Goal: Task Accomplishment & Management: Manage account settings

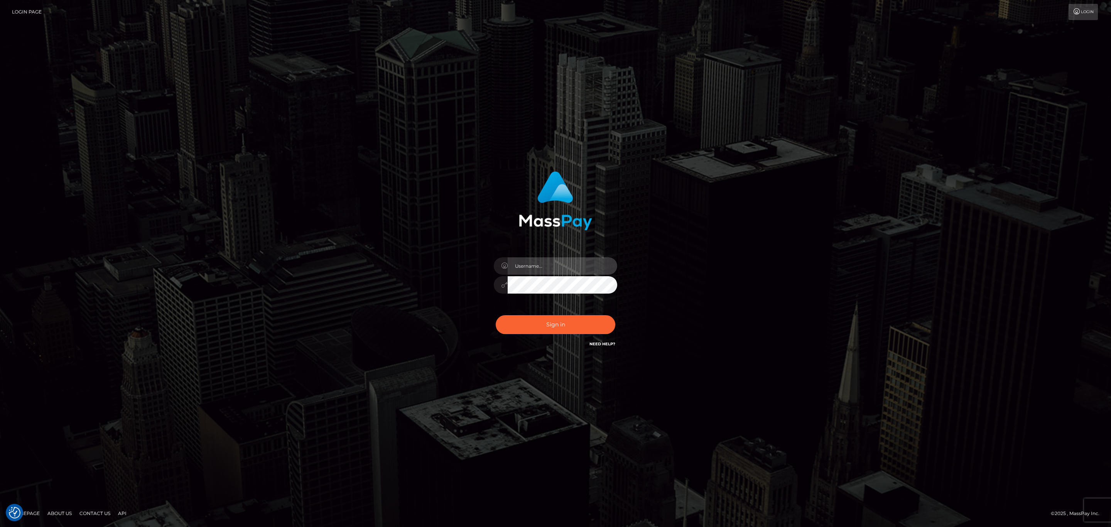
type input "Sean.silversocial1"
click at [564, 265] on input "Sean.silversocial1" at bounding box center [563, 265] width 110 height 17
click at [523, 329] on button "Sign in" at bounding box center [556, 324] width 120 height 19
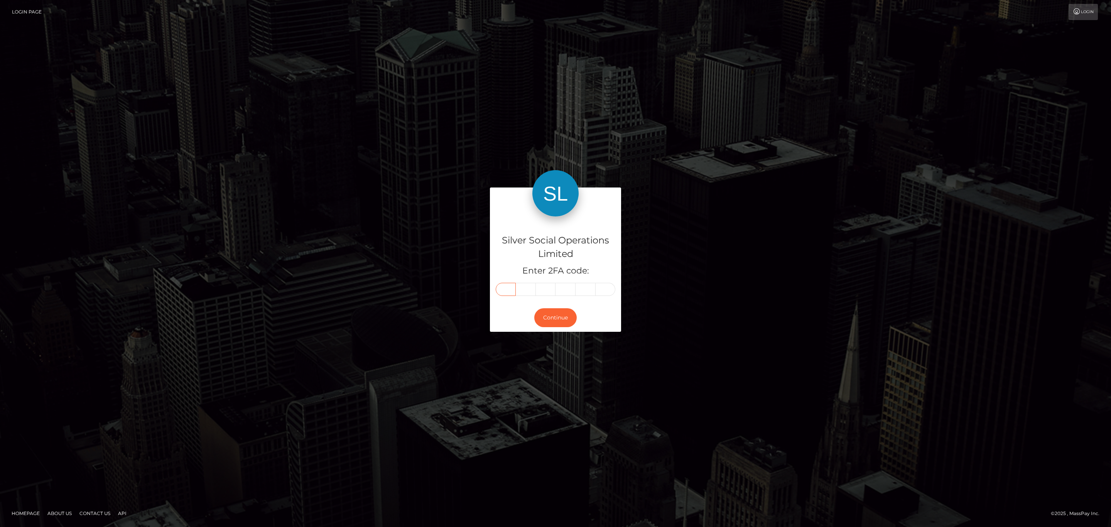
click at [513, 290] on input "text" at bounding box center [506, 289] width 20 height 13
paste input "1"
type input "1"
type input "8"
type input "3"
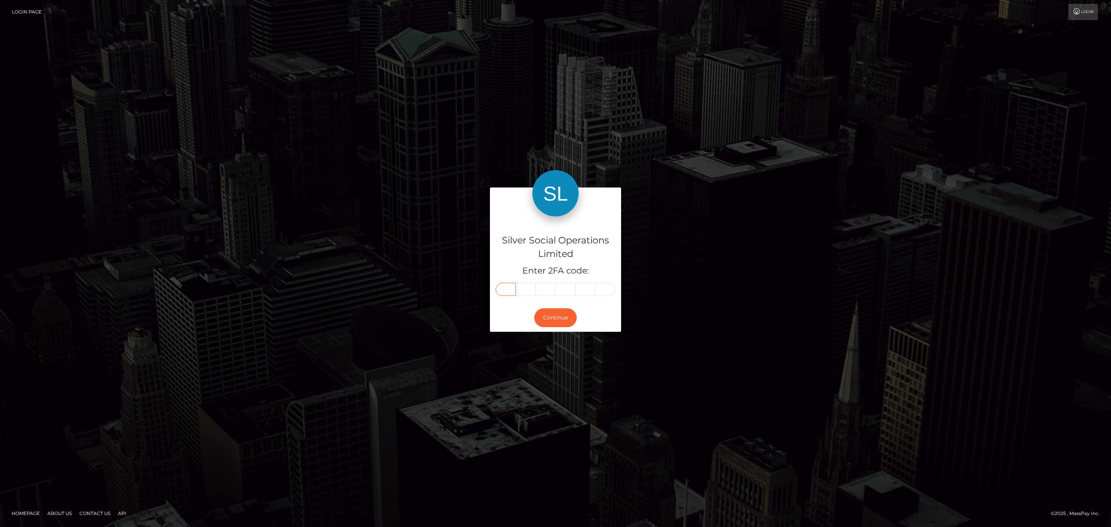
type input "2"
type input "0"
type input "3"
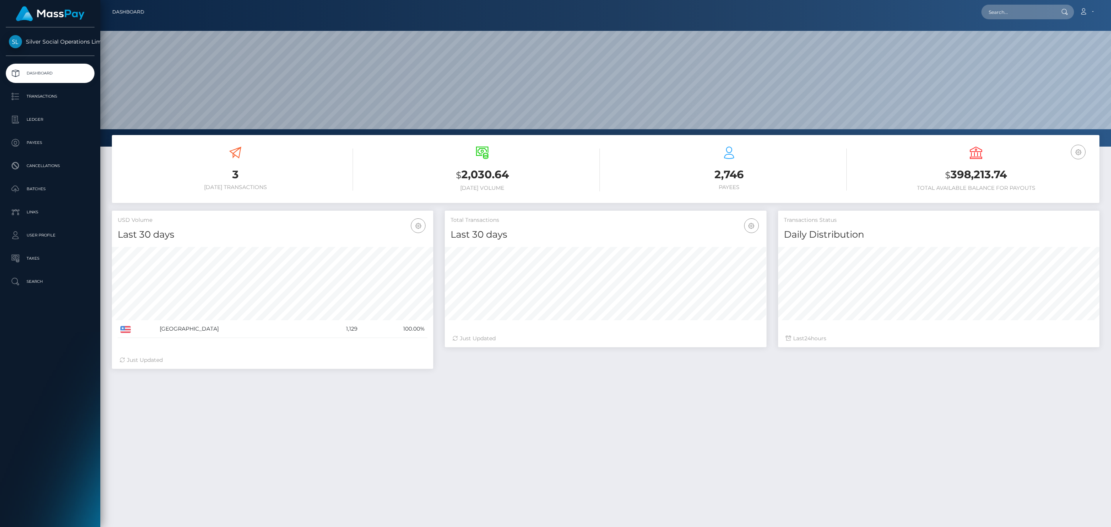
click at [1034, 167] on h3 "$ 398,213.74" at bounding box center [975, 175] width 235 height 16
click at [984, 171] on h3 "$ 398,213.74" at bounding box center [975, 175] width 235 height 16
copy h3 "398,213.74"
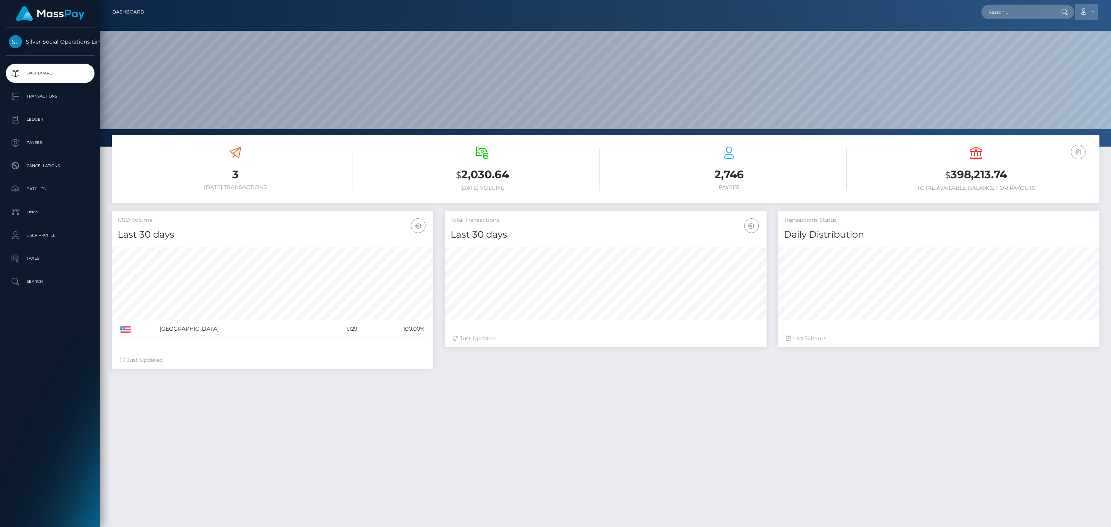
click at [1087, 12] on icon at bounding box center [1084, 11] width 8 height 6
click at [1066, 49] on link "Logout" at bounding box center [1069, 49] width 62 height 14
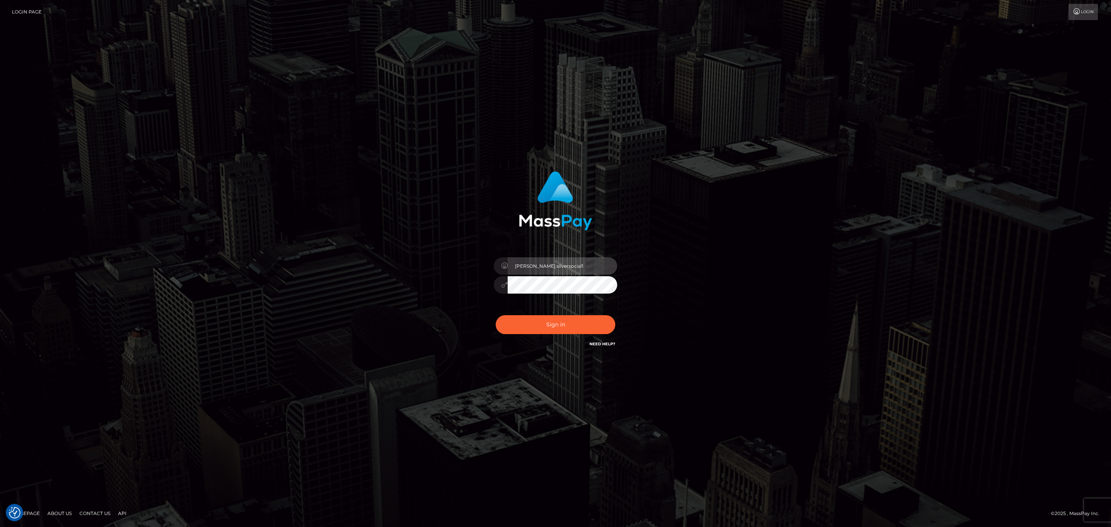
click at [550, 268] on input "Sean.silversocial1" at bounding box center [563, 265] width 110 height 17
type input "sean.ace"
click at [565, 324] on button "Sign in" at bounding box center [556, 324] width 120 height 19
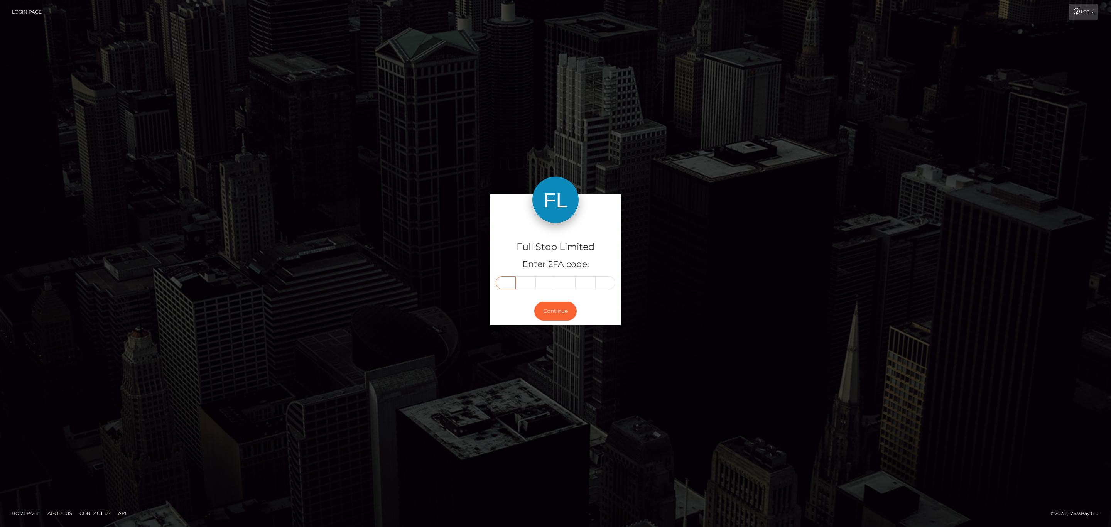
click at [513, 280] on input "text" at bounding box center [506, 282] width 20 height 13
paste input "8"
type input "8"
type input "4"
type input "1"
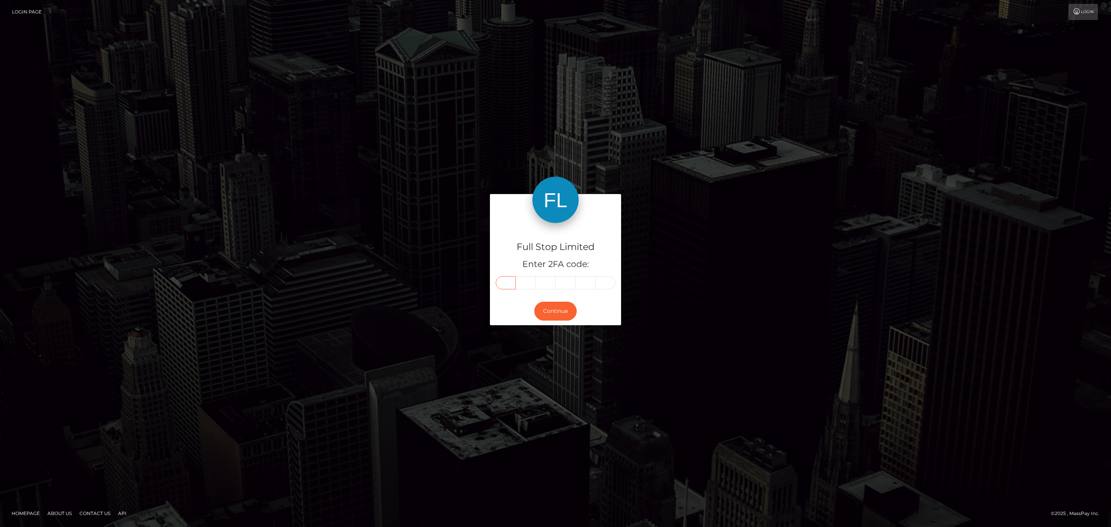
type input "9"
type input "6"
type input "9"
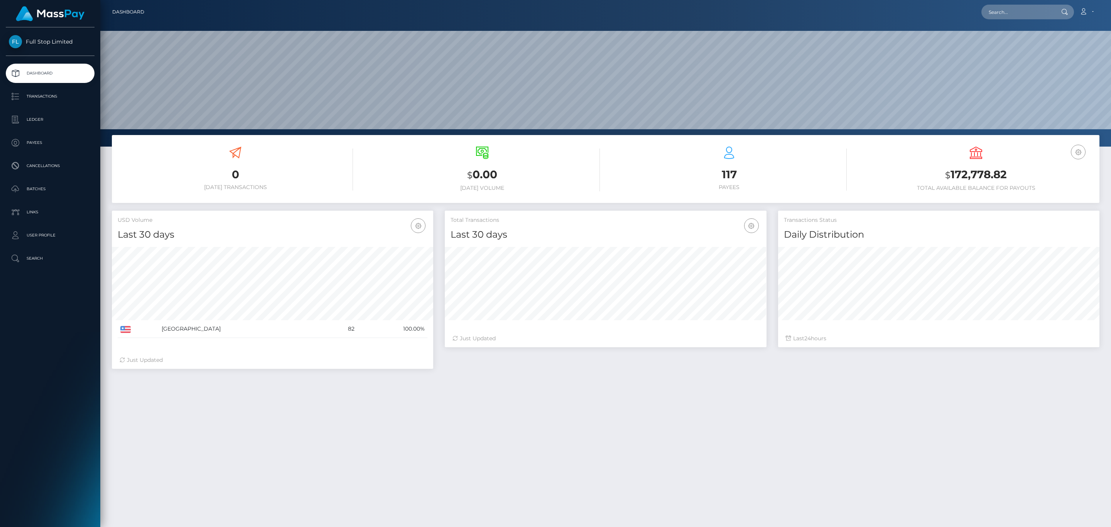
scroll to position [137, 321]
click at [984, 159] on div "USD Balance $ 172,778.82 Total Available Balance for Payouts" at bounding box center [975, 169] width 235 height 45
click at [983, 168] on h3 "$ 172,778.82" at bounding box center [975, 175] width 235 height 16
copy h3 "172,778.82"
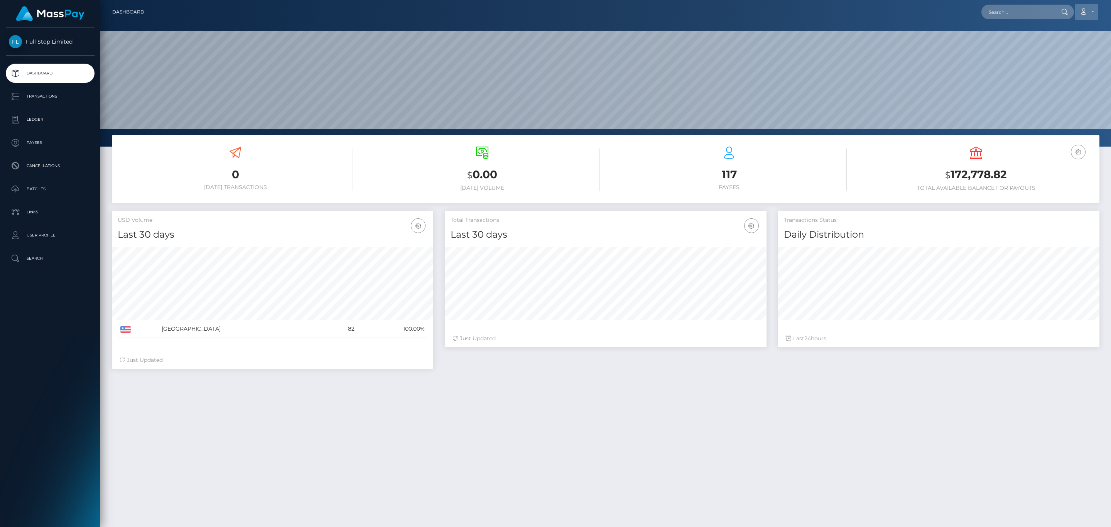
click at [1087, 9] on icon at bounding box center [1084, 11] width 8 height 6
click at [1041, 47] on link "Logout" at bounding box center [1069, 49] width 62 height 14
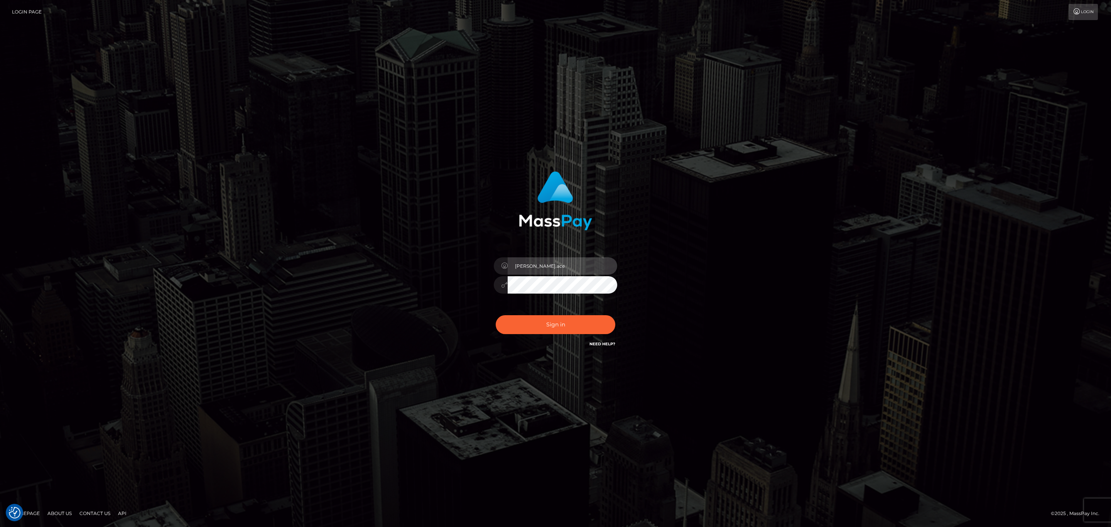
click at [532, 269] on input "[PERSON_NAME].ace" at bounding box center [563, 265] width 110 height 17
type input "sean.megabonanza"
click at [557, 330] on button "Sign in" at bounding box center [556, 324] width 120 height 19
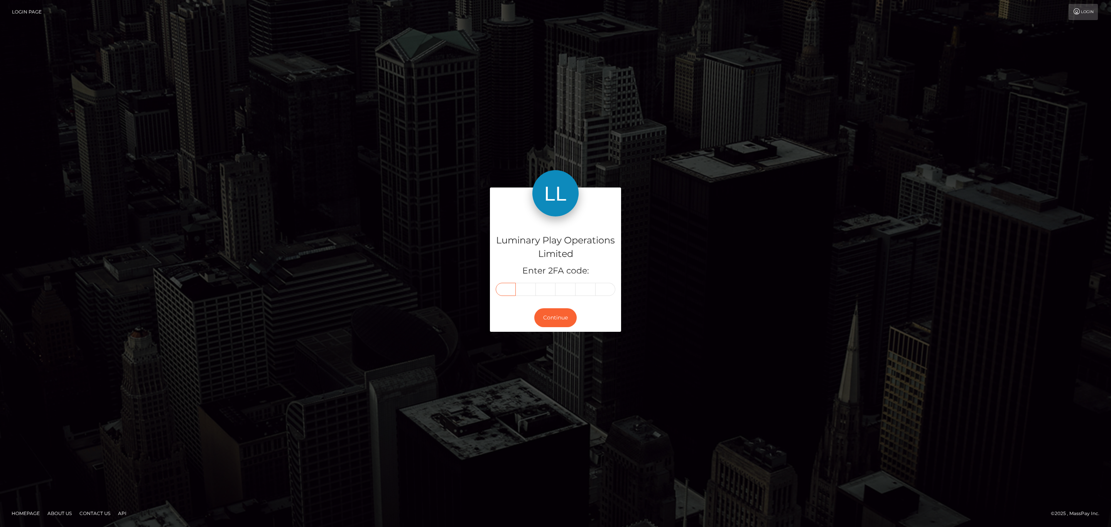
drag, startPoint x: 513, startPoint y: 285, endPoint x: 508, endPoint y: 288, distance: 5.9
click at [508, 288] on input "text" at bounding box center [506, 289] width 20 height 13
paste input "9"
type input "9"
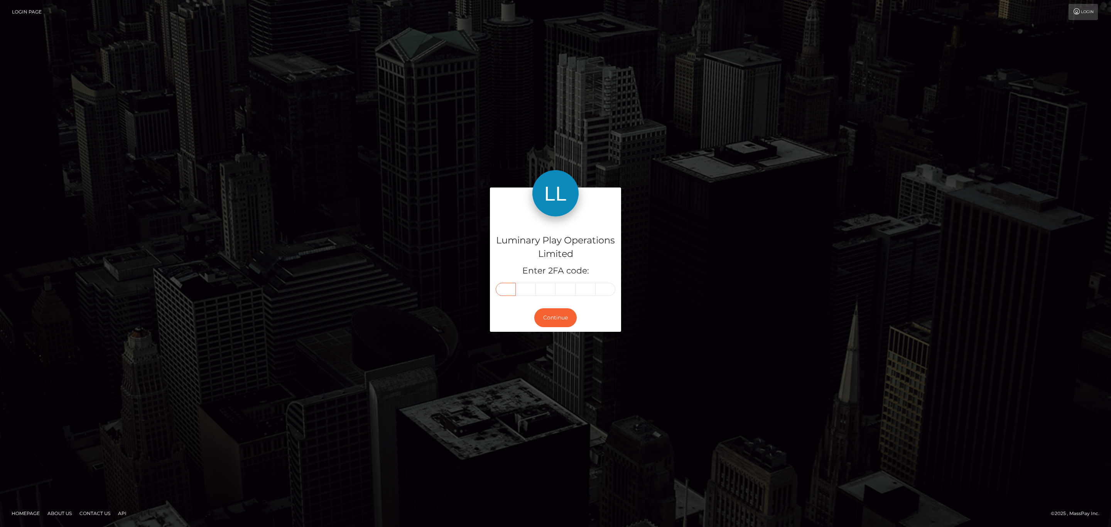
type input "7"
type input "8"
type input "1"
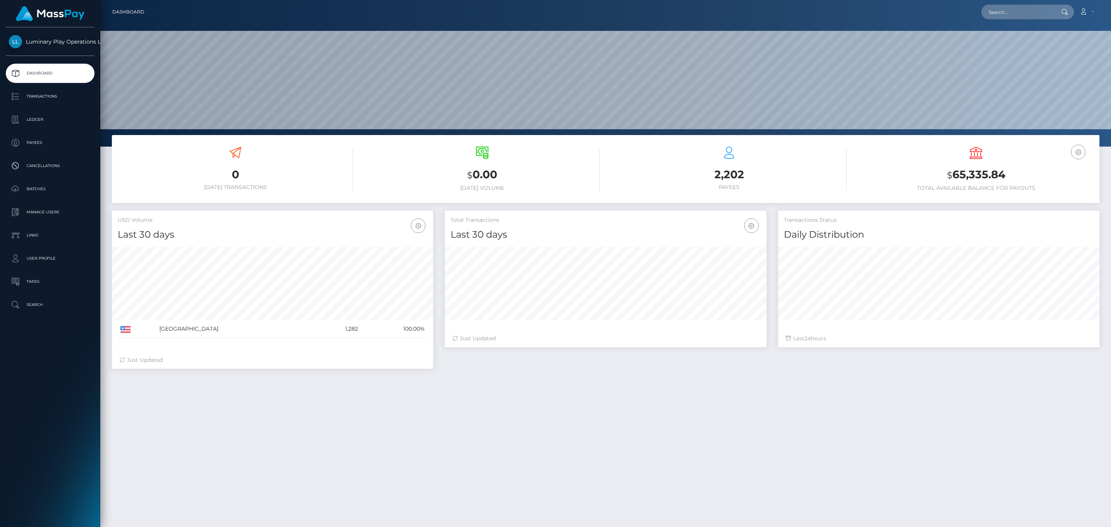
scroll to position [137, 321]
click at [962, 175] on h3 "$ 65,335.84" at bounding box center [975, 175] width 235 height 16
copy h3 "65,335.84"
click at [29, 96] on p "Transactions" at bounding box center [50, 97] width 83 height 12
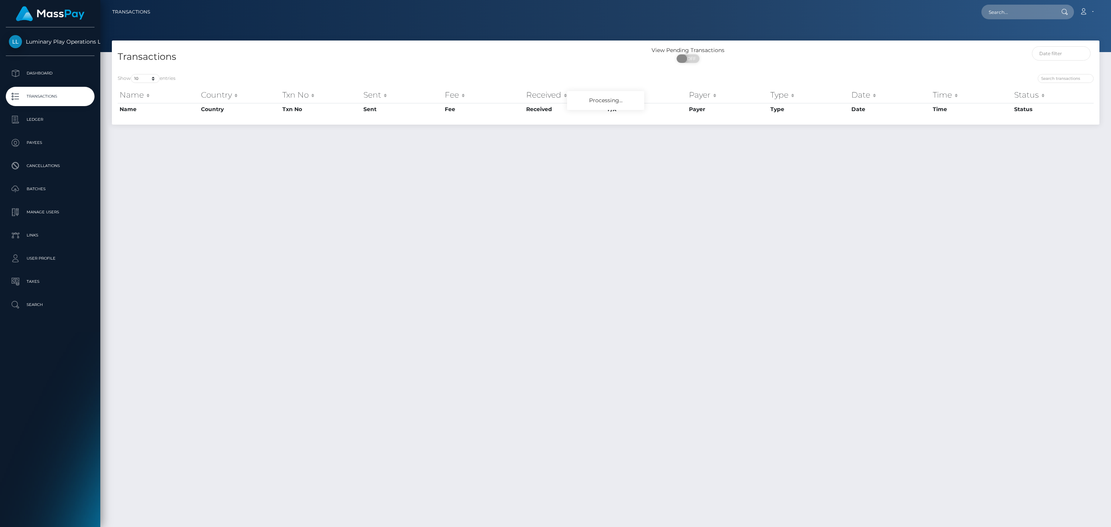
click at [693, 58] on span "OFF" at bounding box center [690, 58] width 19 height 8
checkbox input "true"
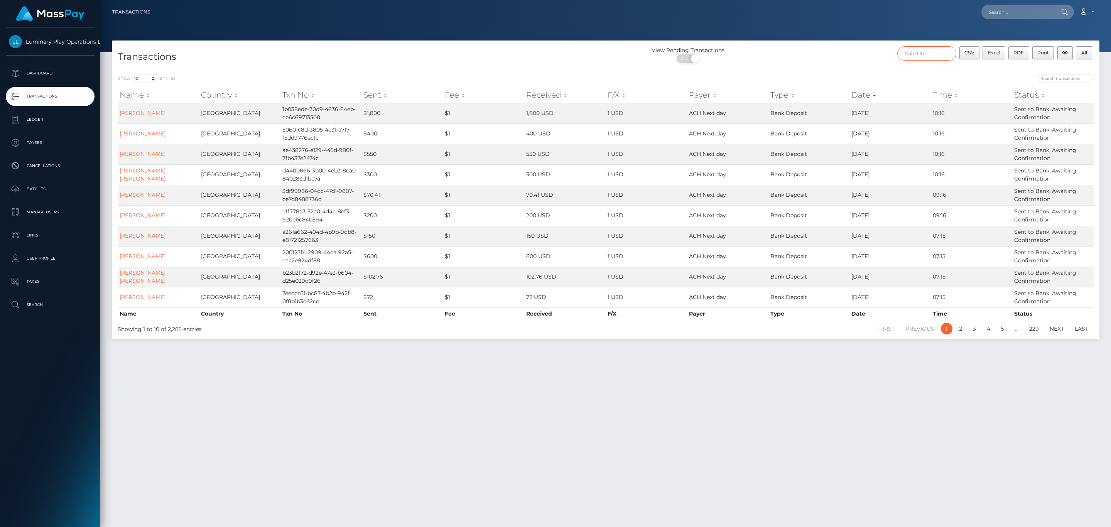
click at [909, 56] on input "text" at bounding box center [926, 53] width 59 height 14
click at [1056, 69] on th "[DATE]" at bounding box center [1037, 73] width 62 height 10
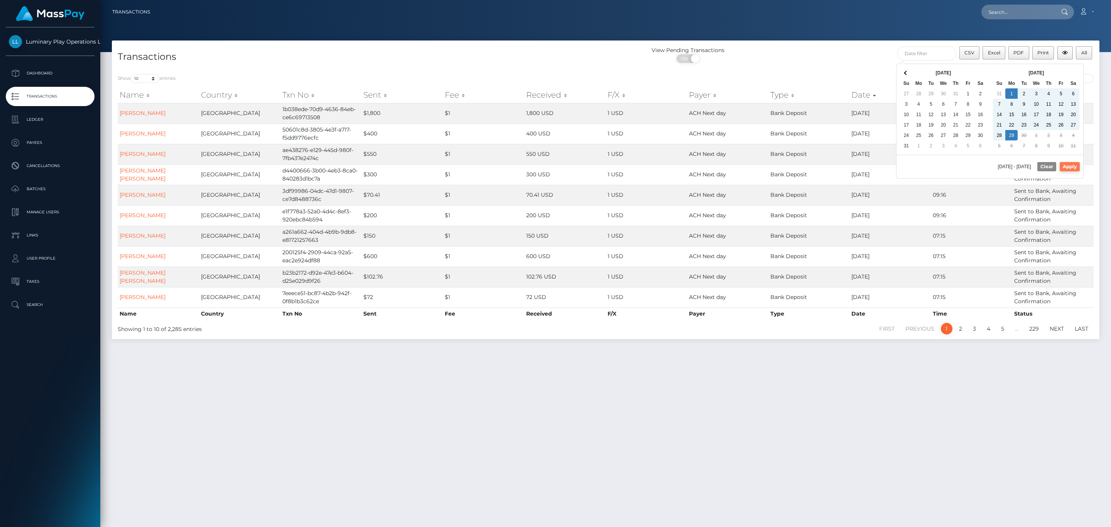
click at [1070, 165] on button "Apply" at bounding box center [1070, 166] width 20 height 9
type input "[DATE] - [DATE]"
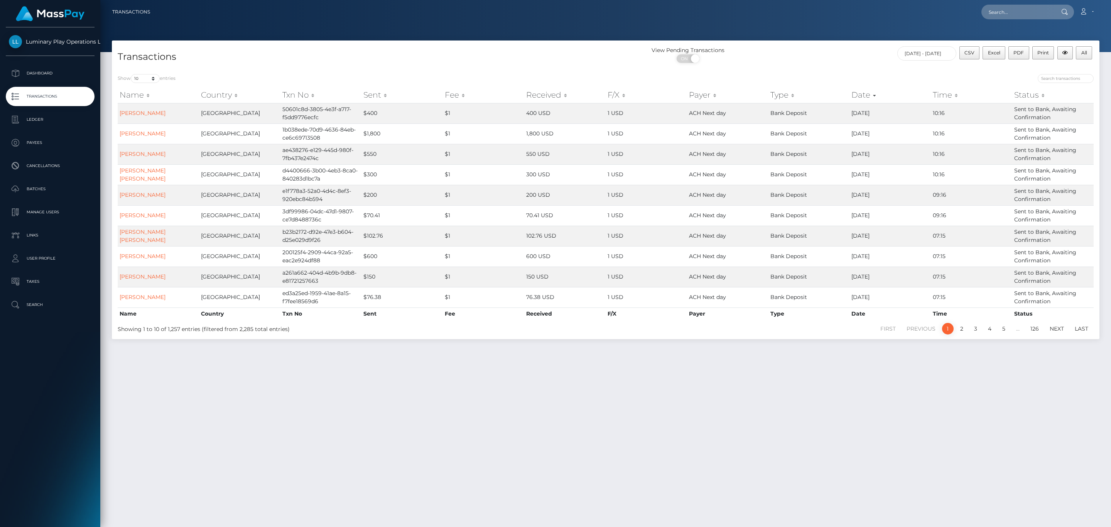
click at [787, 55] on div "View Pending Transactions ON OFF" at bounding box center [729, 56] width 247 height 20
click at [814, 62] on div "View Pending Transactions ON OFF" at bounding box center [729, 56] width 247 height 20
click at [1086, 54] on span "All" at bounding box center [1085, 53] width 6 height 6
